Goal: Task Accomplishment & Management: Use online tool/utility

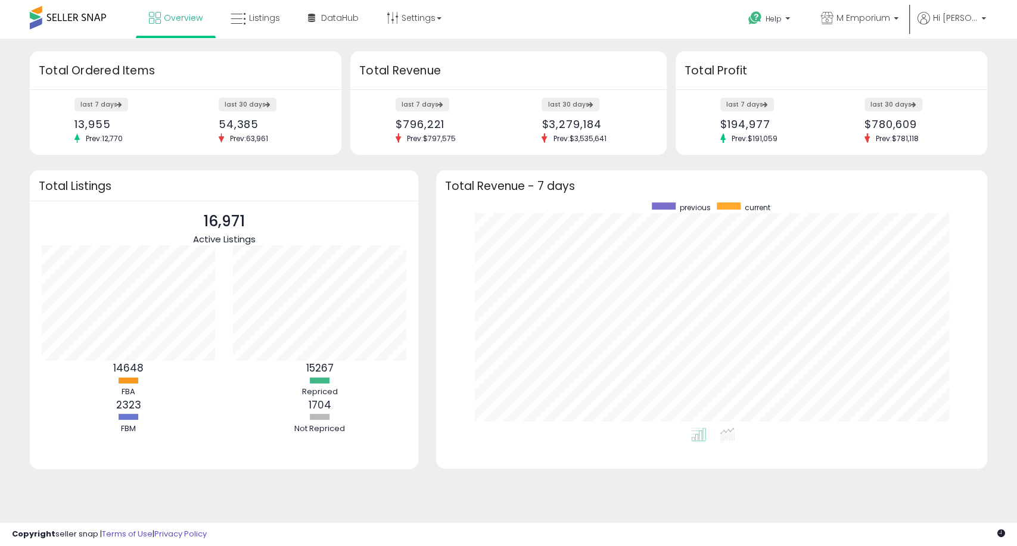
scroll to position [225, 527]
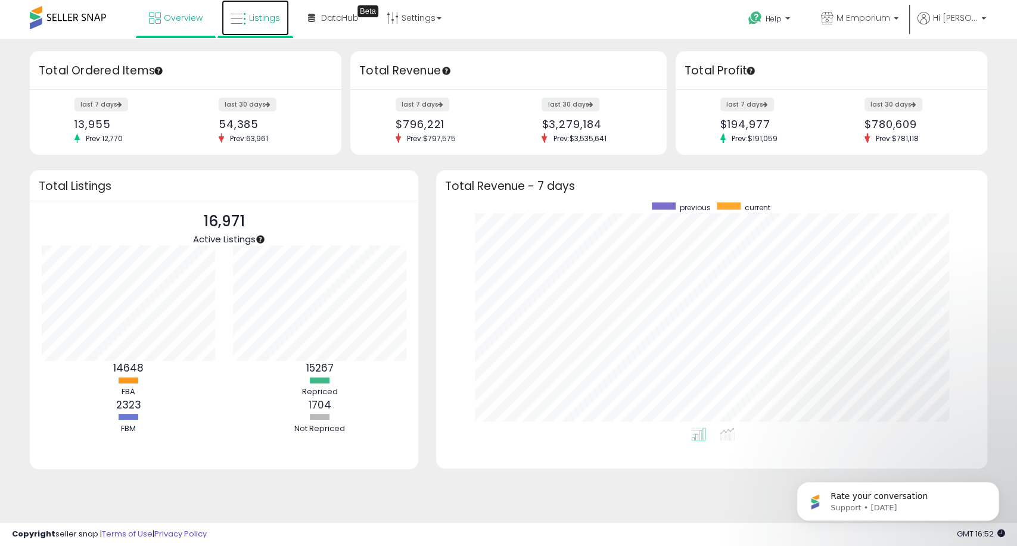
click at [258, 22] on span "Listings" at bounding box center [264, 18] width 31 height 12
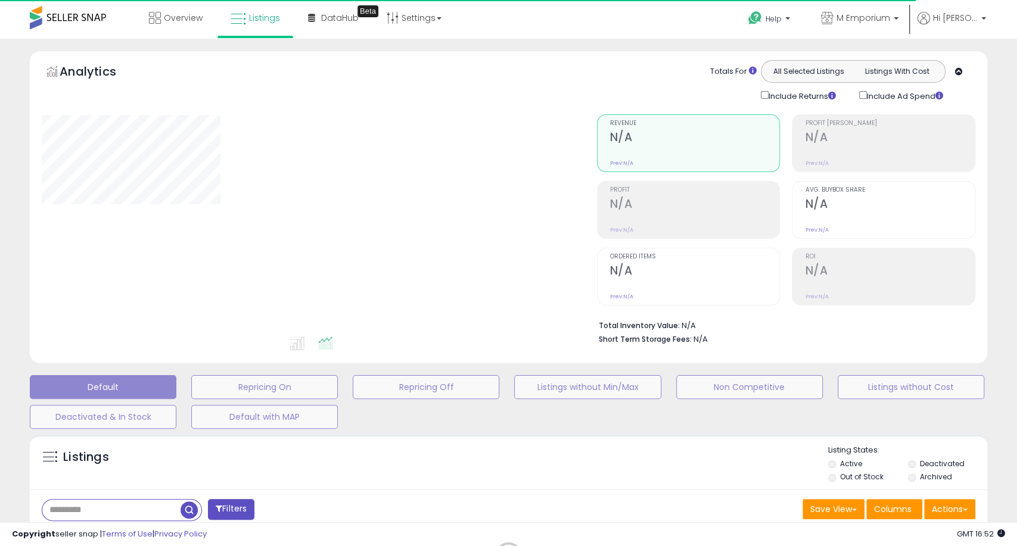
type input "**********"
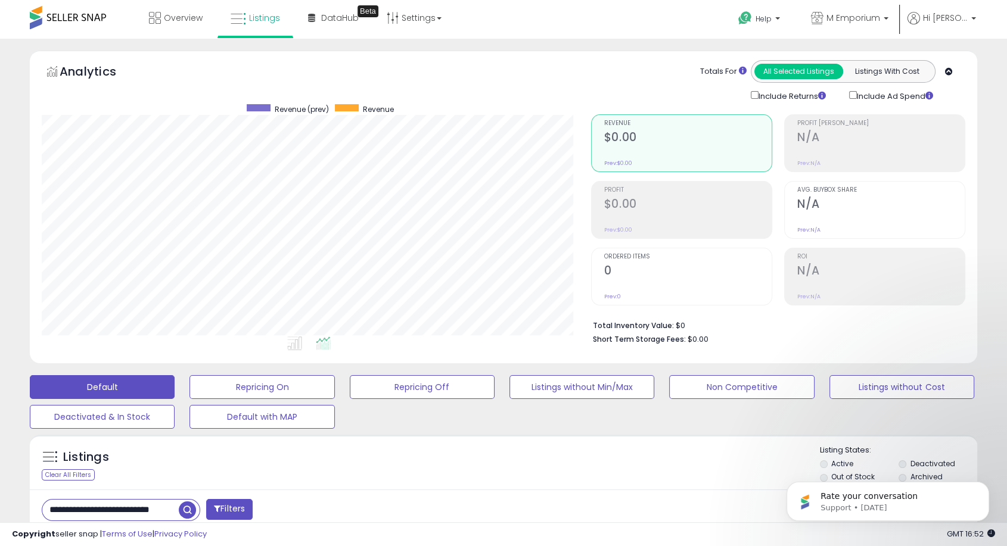
scroll to position [244, 548]
click at [611, 29] on div "Overview Listings Beta" at bounding box center [323, 25] width 665 height 51
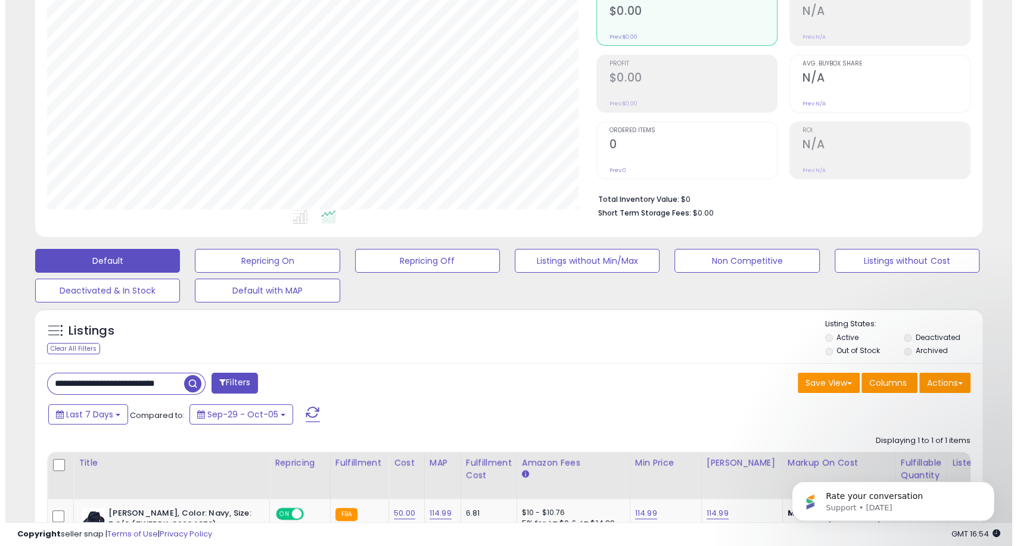
scroll to position [264, 0]
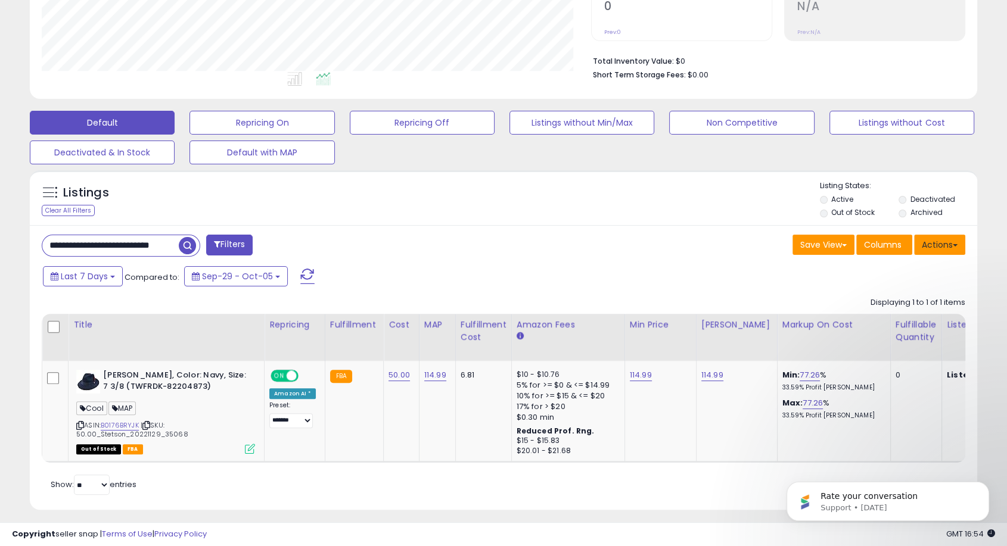
click at [944, 242] on button "Actions" at bounding box center [939, 245] width 51 height 20
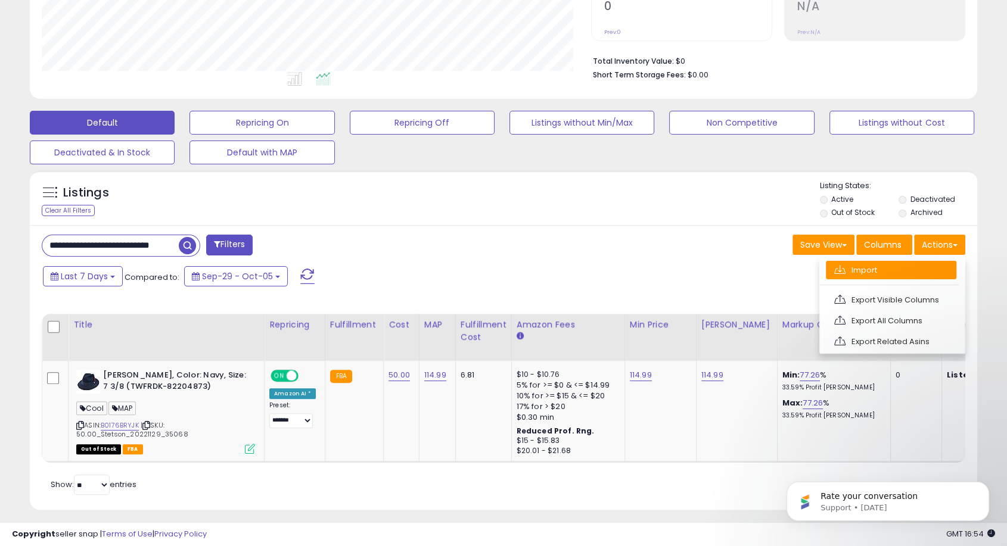
click at [897, 273] on link "Import" at bounding box center [890, 270] width 130 height 18
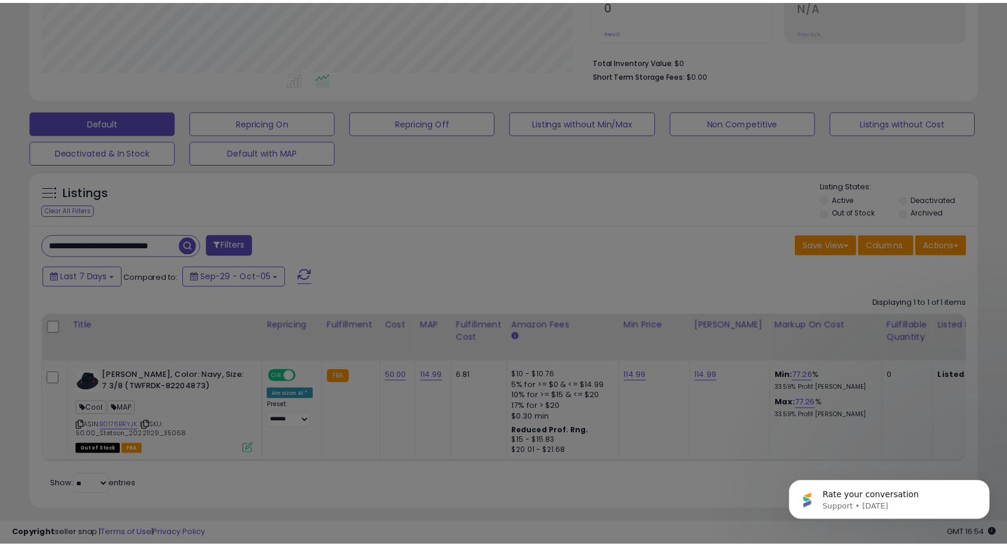
scroll to position [244, 554]
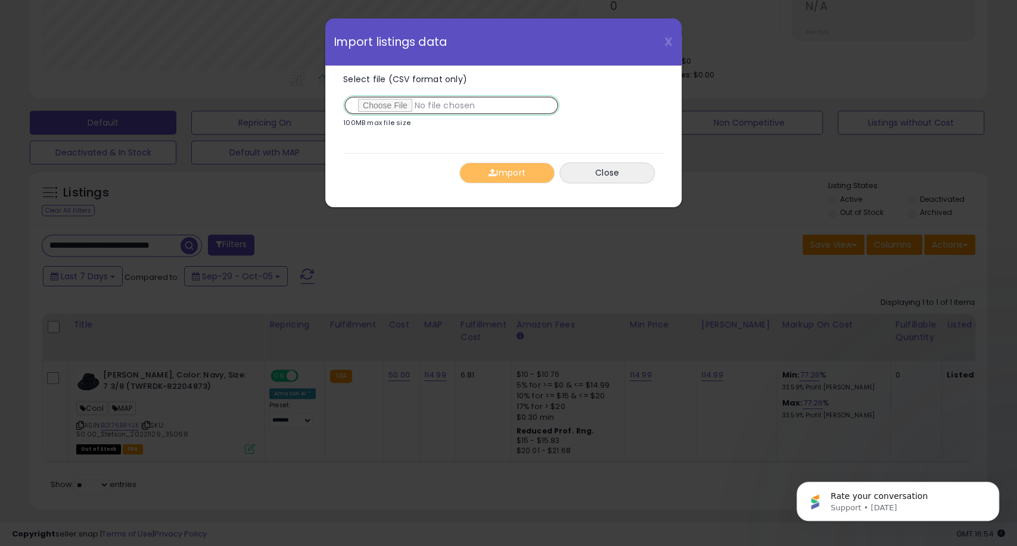
click at [366, 107] on input "Select file (CSV format only)" at bounding box center [451, 105] width 216 height 20
type input "**********"
click at [509, 170] on button "Import" at bounding box center [506, 173] width 95 height 21
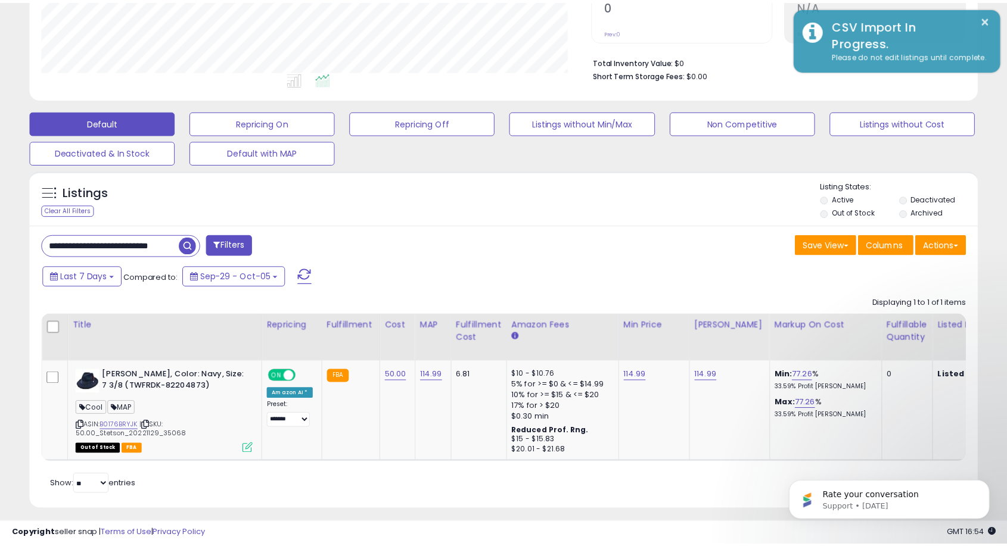
scroll to position [595335, 595030]
